Goal: Information Seeking & Learning: Check status

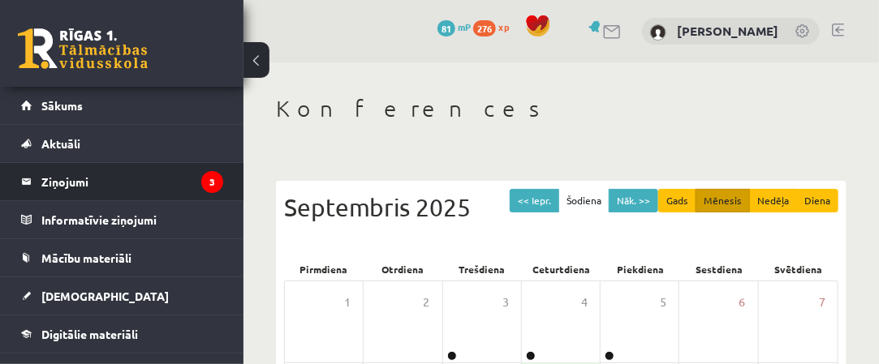
click at [217, 191] on li "Ziņojumi 3" at bounding box center [121, 181] width 243 height 39
click at [211, 181] on icon "3" at bounding box center [212, 182] width 22 height 22
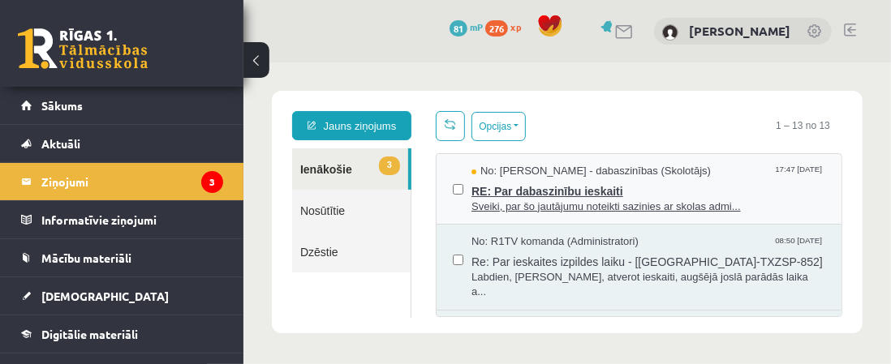
click at [504, 200] on span "Sveiki, par šo jautājumu noteikti sazinies ar skolas admi..." at bounding box center [648, 206] width 354 height 15
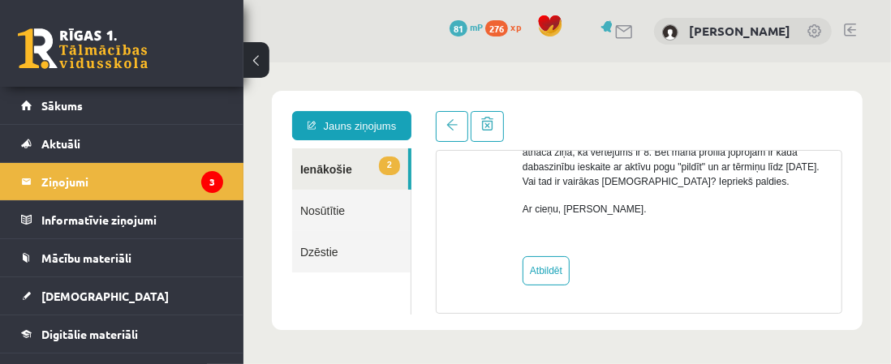
scroll to position [236, 0]
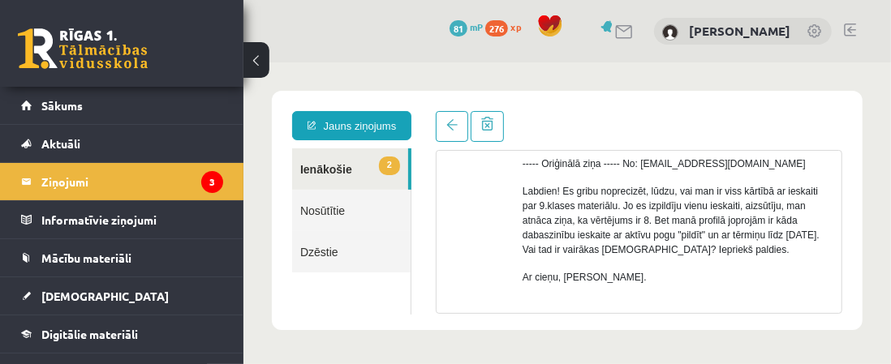
click at [392, 165] on span "2" at bounding box center [388, 165] width 21 height 19
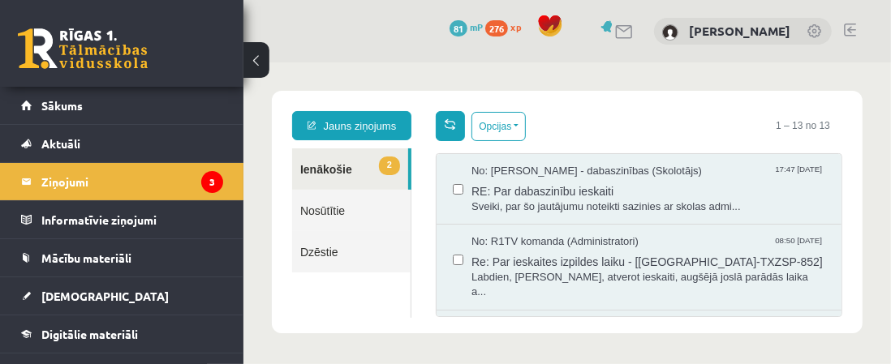
scroll to position [0, 0]
click at [442, 123] on link at bounding box center [449, 125] width 29 height 30
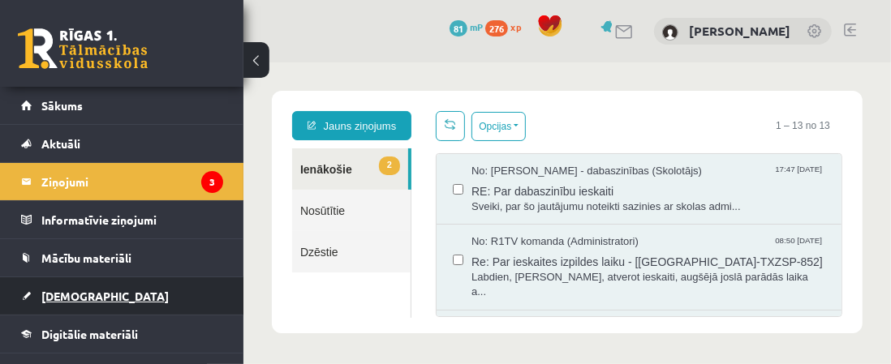
click at [190, 294] on link "[DEMOGRAPHIC_DATA]" at bounding box center [122, 295] width 202 height 37
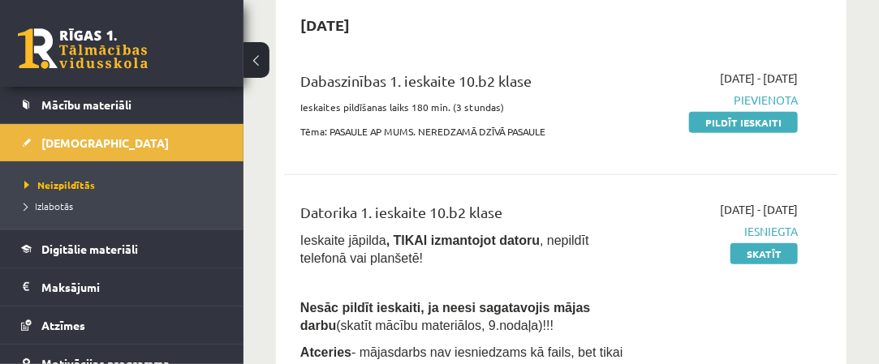
scroll to position [243, 0]
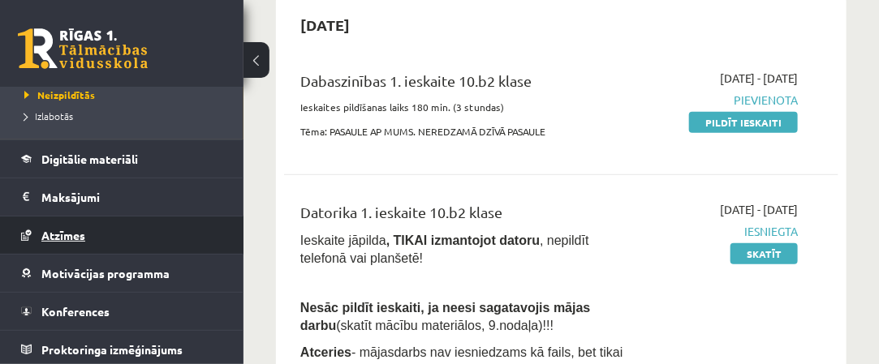
click at [129, 234] on link "Atzīmes" at bounding box center [122, 235] width 202 height 37
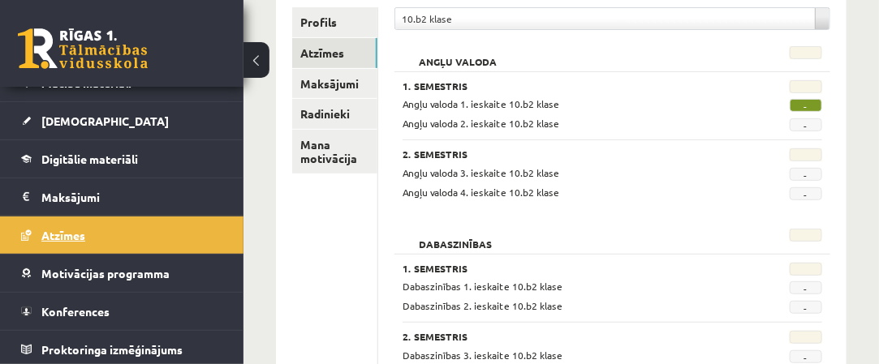
scroll to position [243, 0]
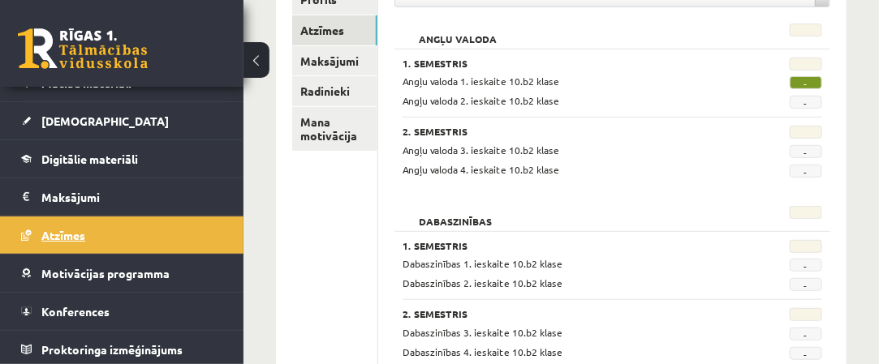
click at [129, 234] on link "Atzīmes" at bounding box center [122, 235] width 202 height 37
click at [804, 84] on span "-" at bounding box center [805, 82] width 32 height 13
click at [816, 84] on span "-" at bounding box center [805, 82] width 32 height 13
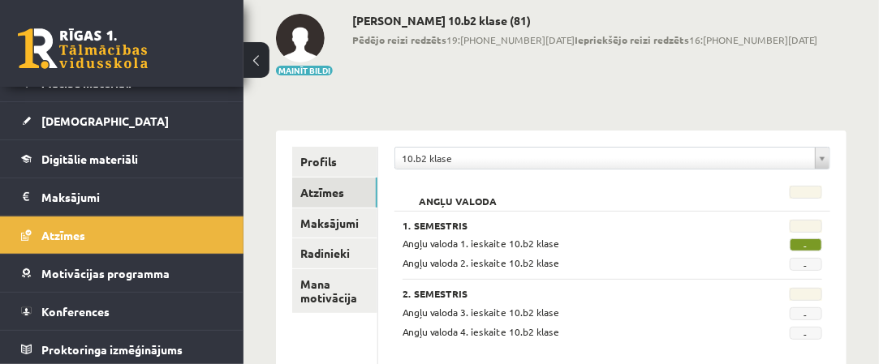
scroll to position [162, 0]
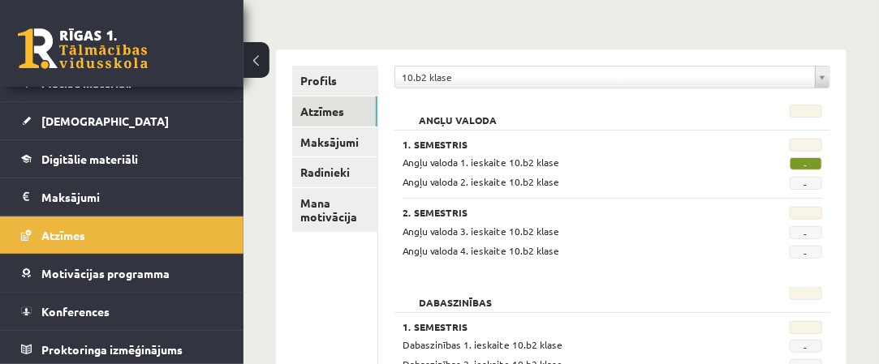
click at [807, 168] on span "-" at bounding box center [805, 163] width 32 height 13
click at [351, 118] on link "Atzīmes" at bounding box center [334, 112] width 85 height 30
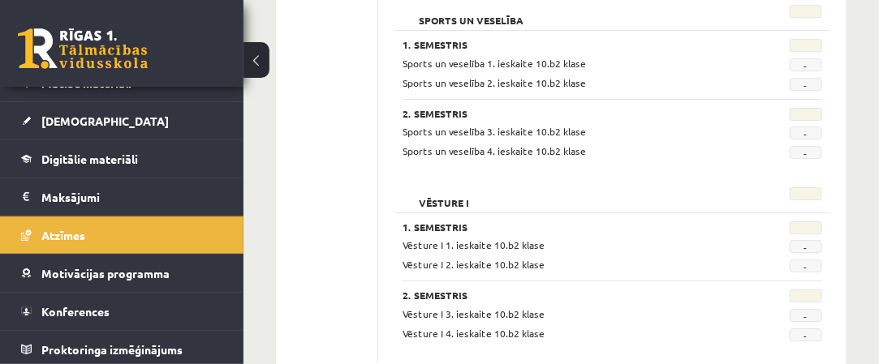
scroll to position [1759, 0]
